Goal: Transaction & Acquisition: Purchase product/service

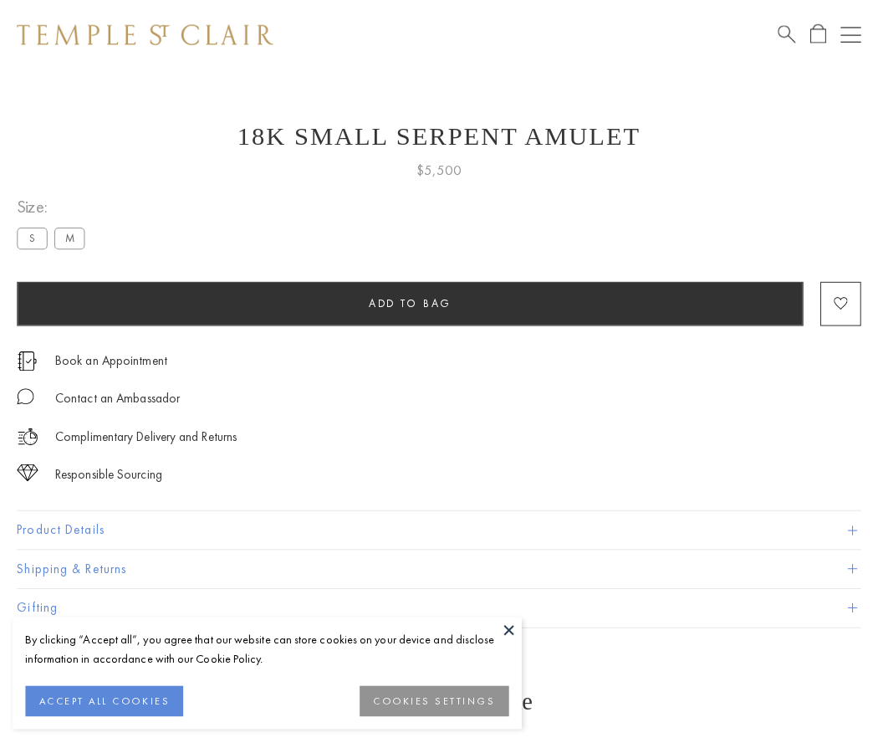
scroll to position [67, 0]
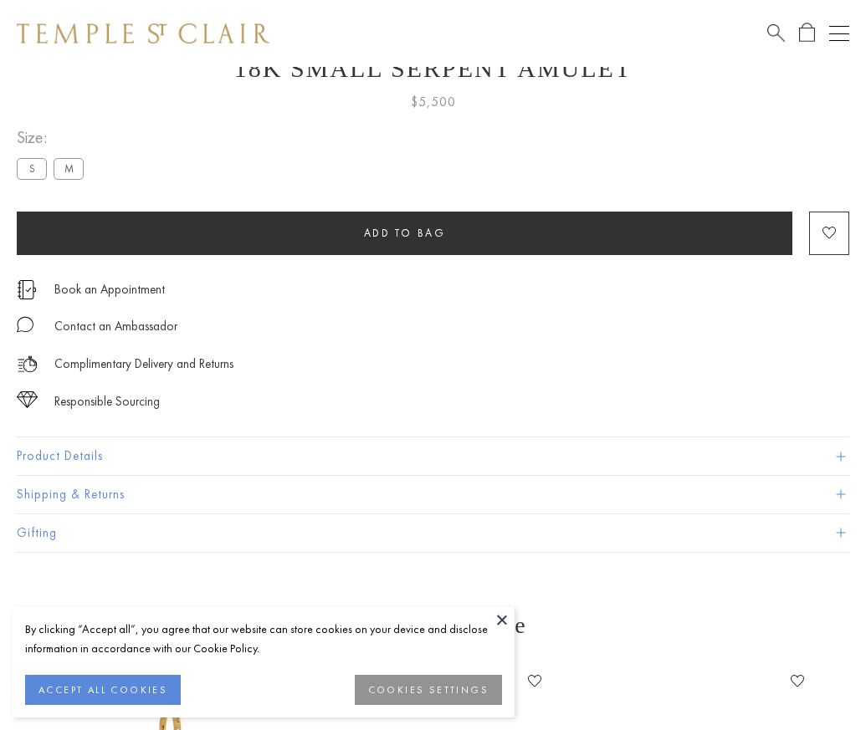
click at [404, 232] on span "Add to bag" at bounding box center [405, 233] width 82 height 14
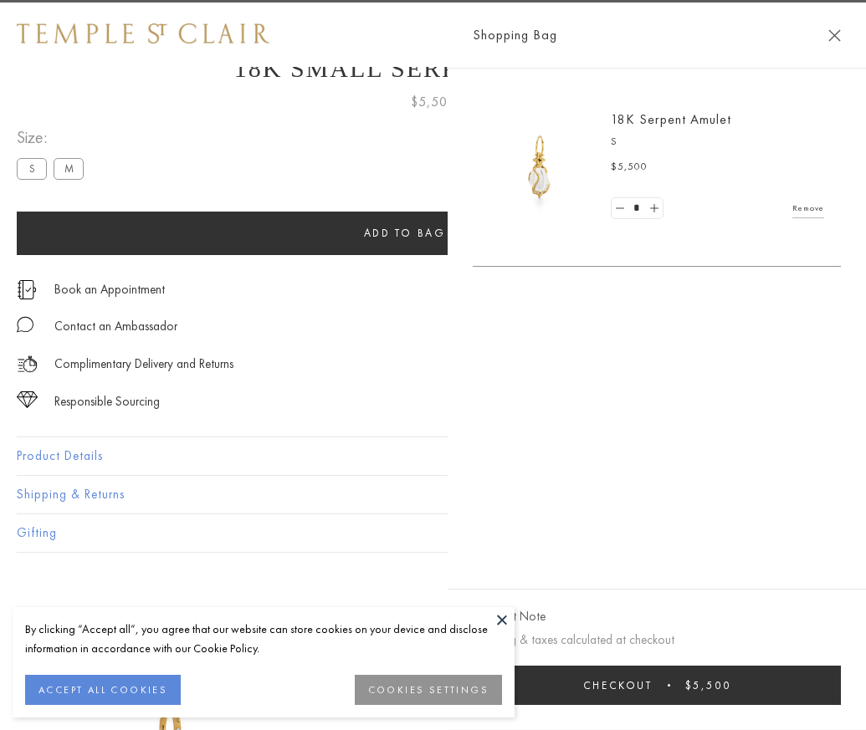
click at [841, 697] on button "Checkout $5,500" at bounding box center [657, 685] width 368 height 39
